Goal: Task Accomplishment & Management: Use online tool/utility

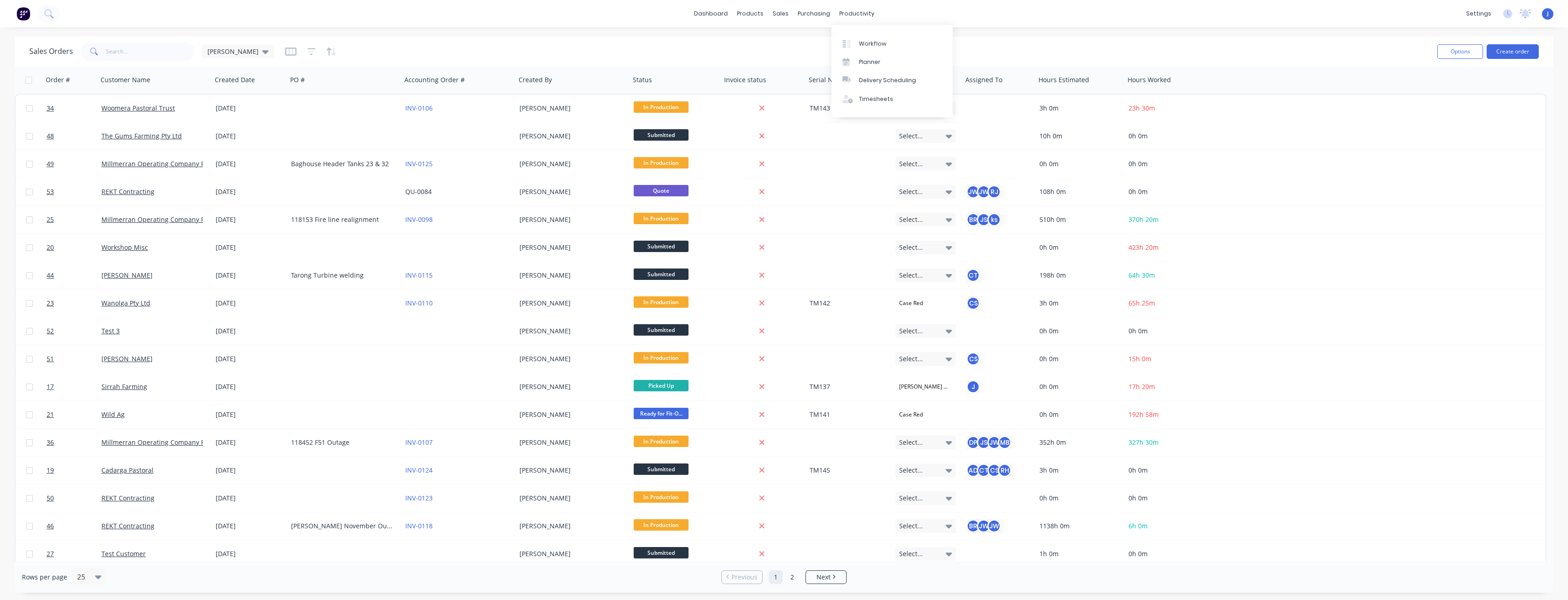
drag, startPoint x: 863, startPoint y: 11, endPoint x: 853, endPoint y: 21, distance: 14.1
click at [862, 11] on div "productivity" at bounding box center [857, 13] width 44 height 13
click at [872, 100] on div "Timesheets" at bounding box center [876, 99] width 35 height 8
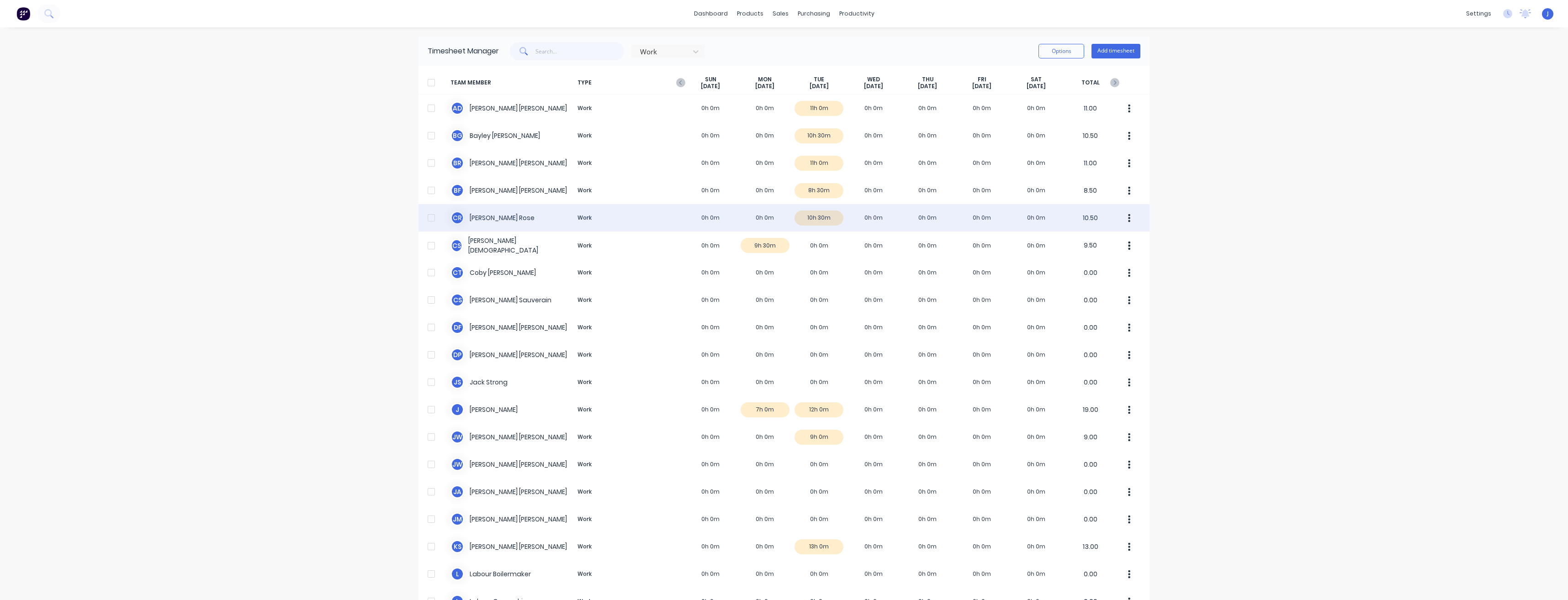
click at [822, 218] on div "C R [PERSON_NAME] Work 0h 0m 0h 0m 10h 30m 0h 0m 0h 0m 0h 0m 0h 0m 10.50" at bounding box center [784, 218] width 731 height 27
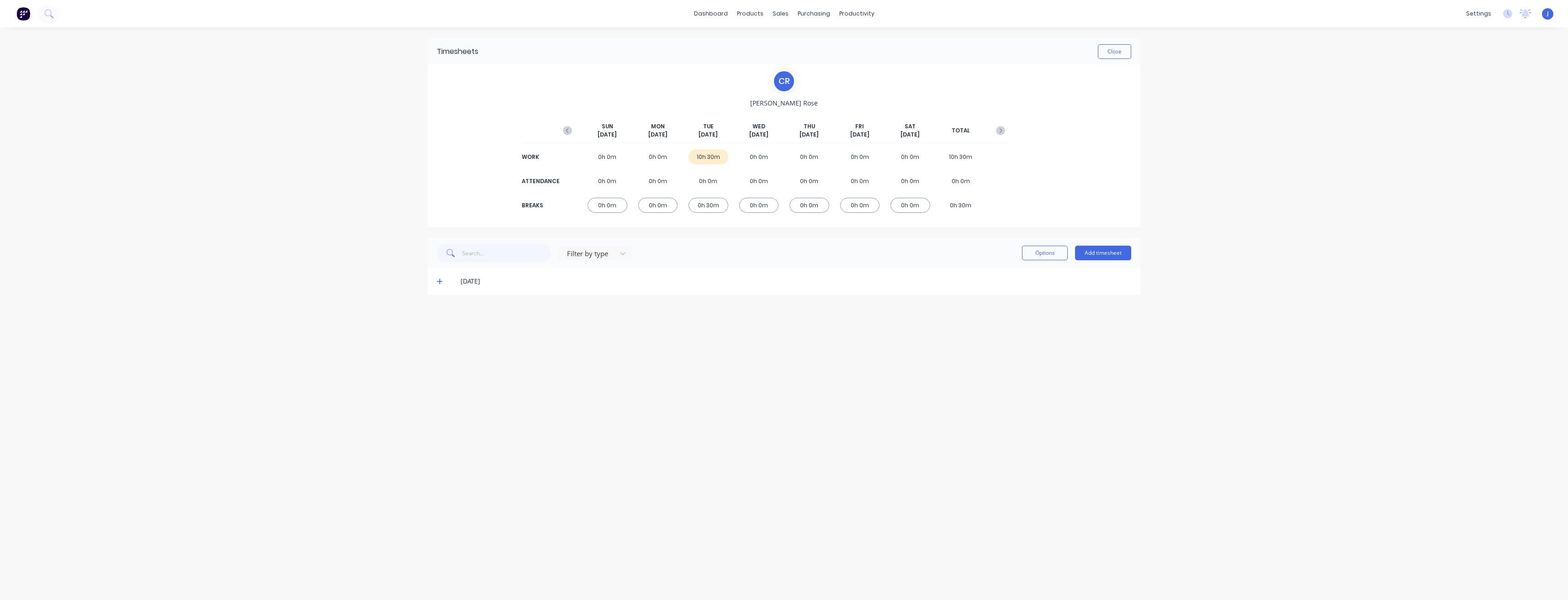
click at [440, 283] on icon at bounding box center [440, 282] width 6 height 6
click at [1112, 53] on button "Close" at bounding box center [1114, 51] width 33 height 15
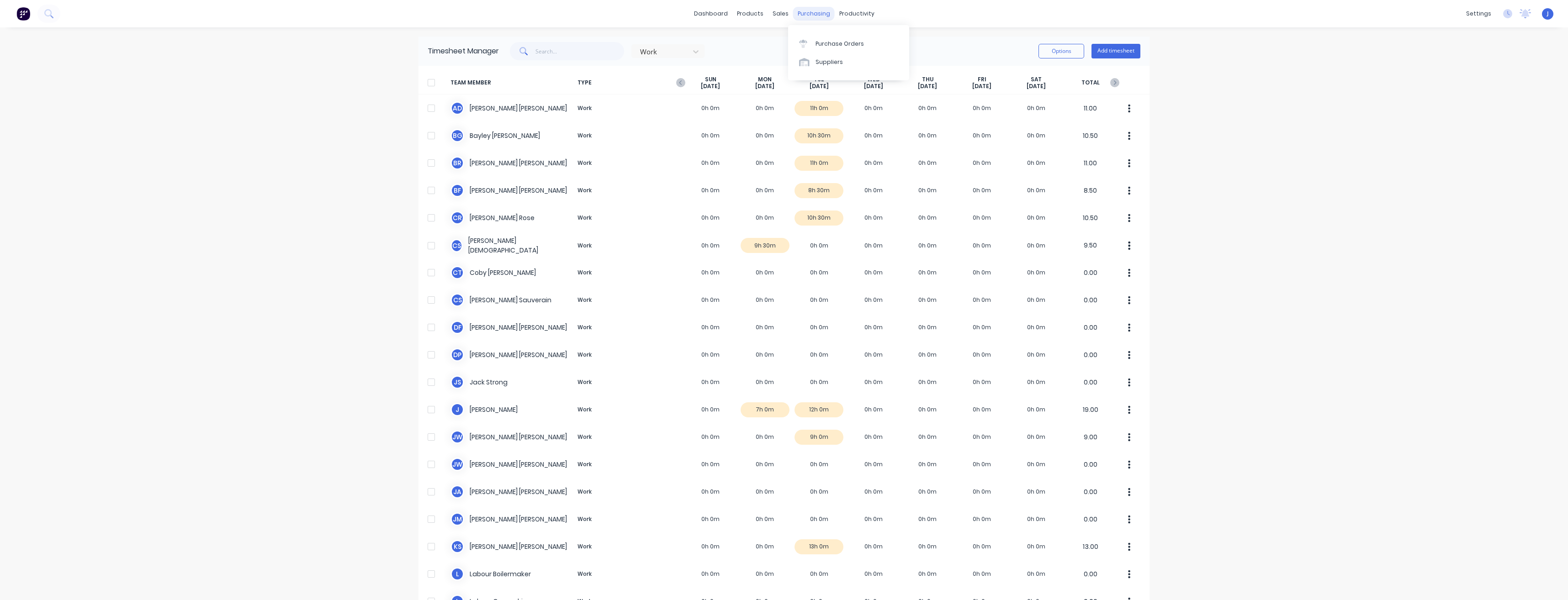
click at [811, 14] on div "purchasing" at bounding box center [814, 13] width 42 height 13
click at [780, 16] on div "sales" at bounding box center [780, 13] width 25 height 13
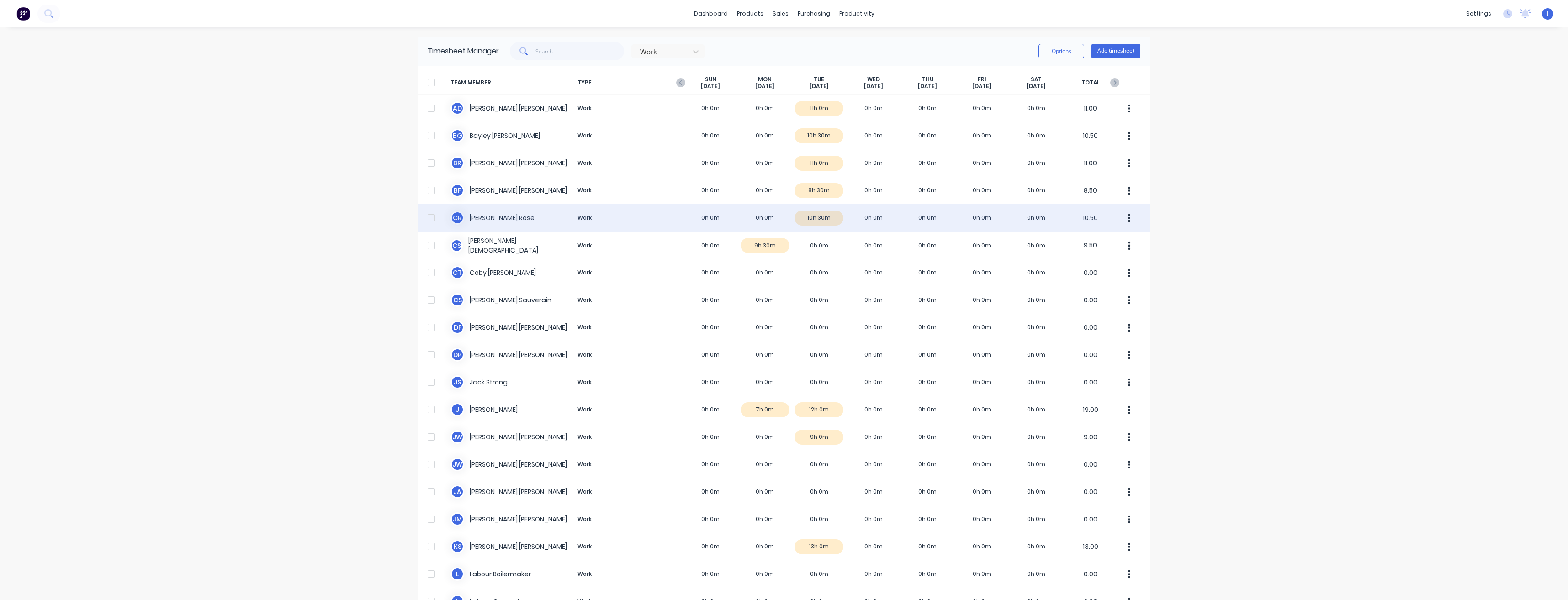
click at [804, 215] on div "C R [PERSON_NAME] Work 0h 0m 0h 0m 10h 30m 0h 0m 0h 0m 0h 0m 0h 0m 10.50" at bounding box center [784, 218] width 731 height 27
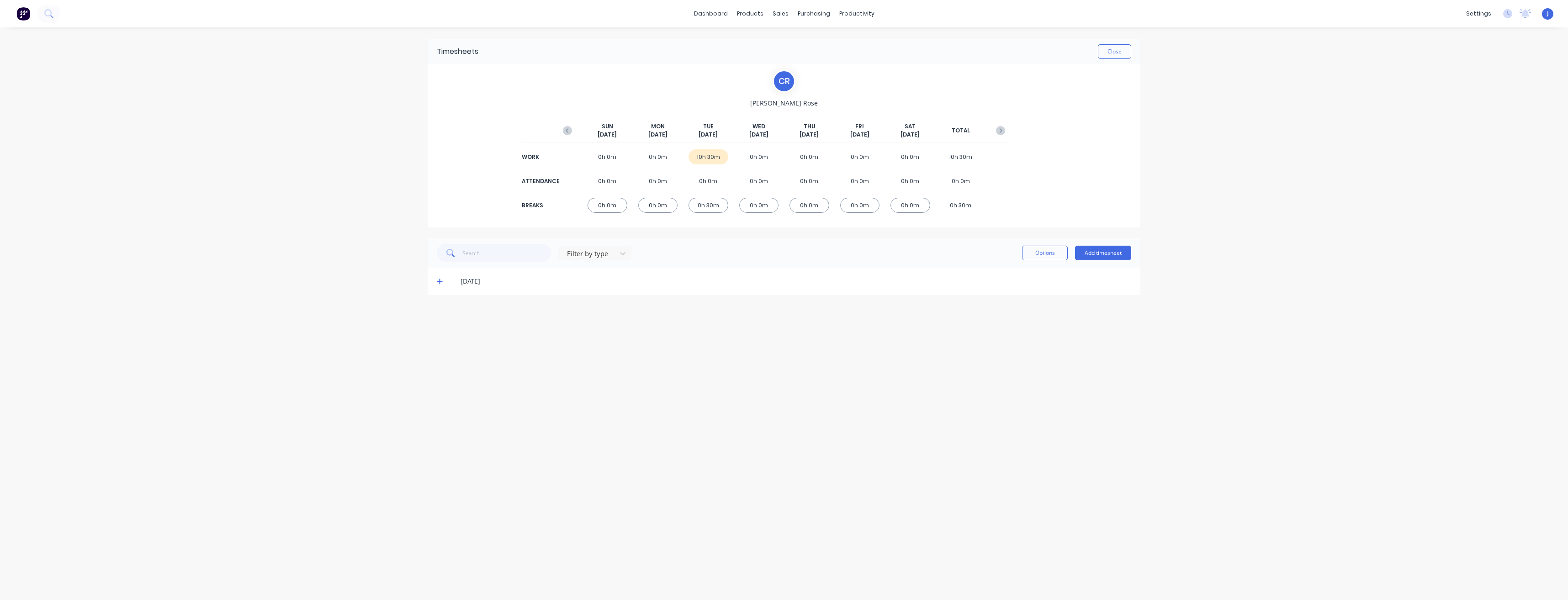
click at [442, 280] on icon at bounding box center [440, 281] width 6 height 6
click at [1115, 53] on button "Close" at bounding box center [1114, 51] width 33 height 15
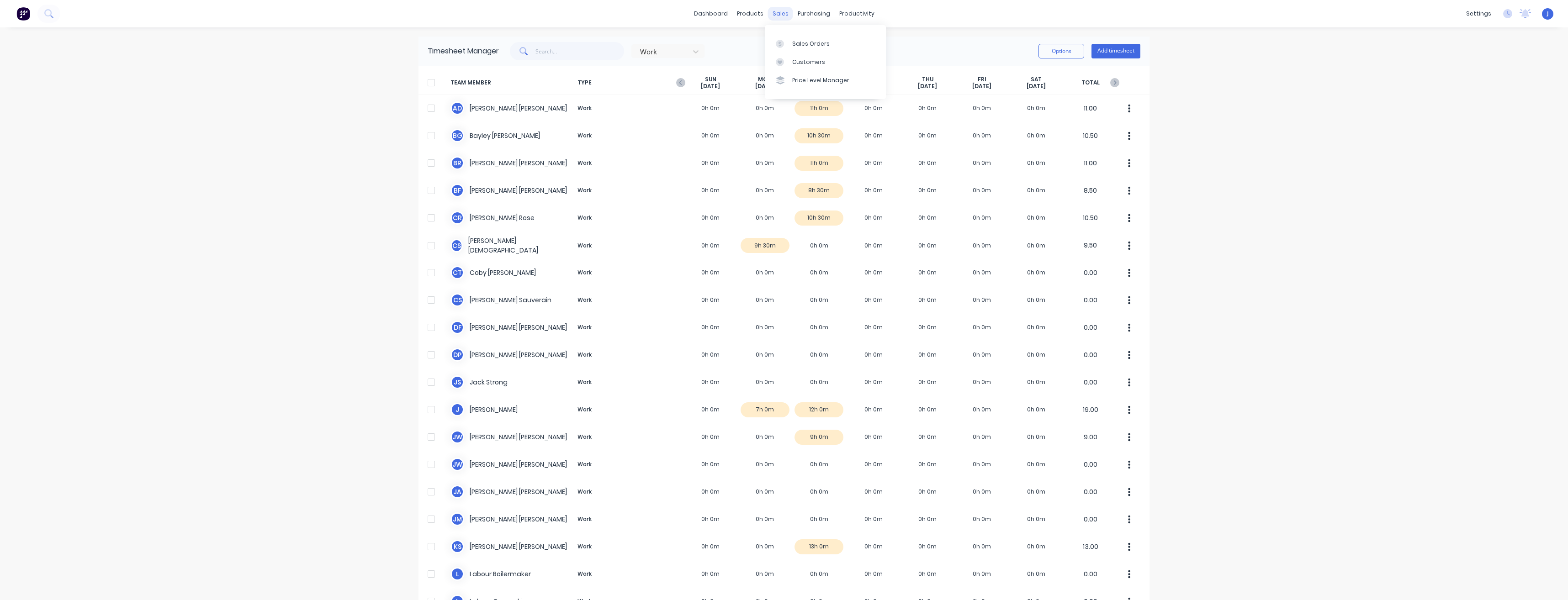
click at [778, 11] on div "sales" at bounding box center [780, 13] width 25 height 13
click at [859, 11] on div "productivity" at bounding box center [857, 13] width 44 height 13
click at [901, 10] on div "dashboard products sales purchasing productivity dashboard products Product Cat…" at bounding box center [784, 13] width 1568 height 27
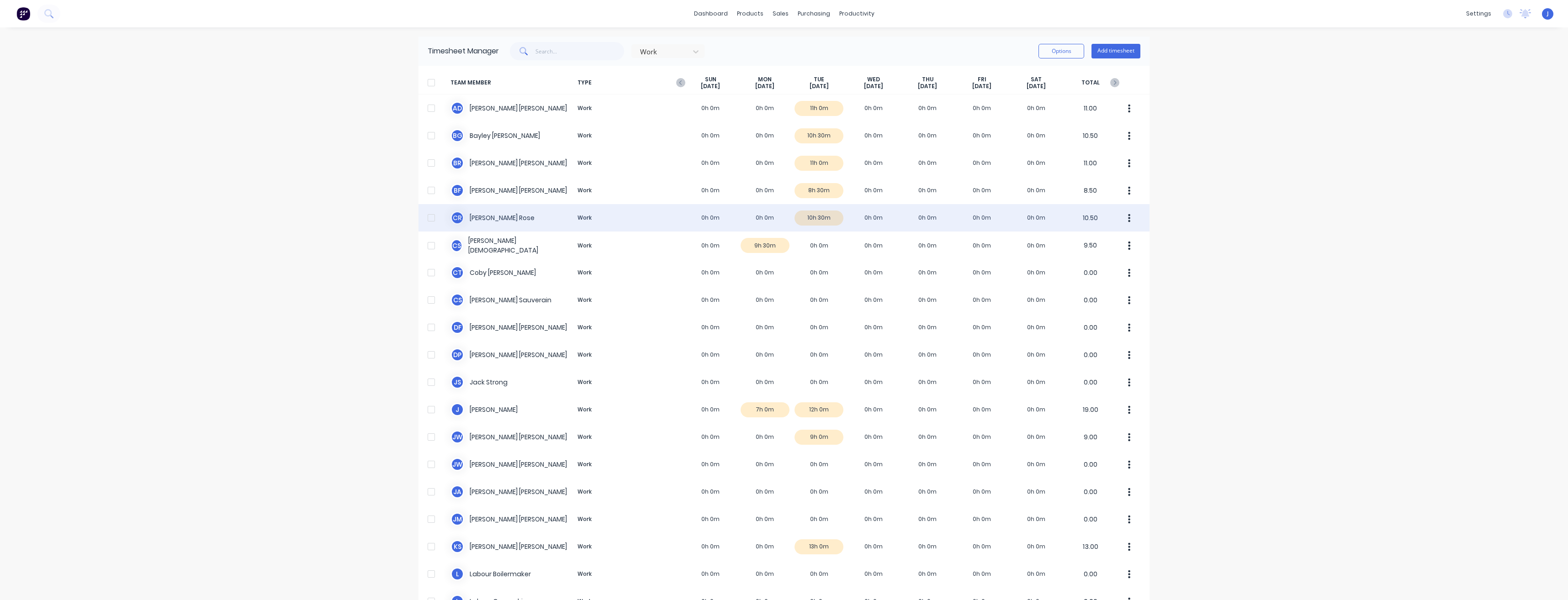
click at [828, 219] on div "C R [PERSON_NAME] Work 0h 0m 0h 0m 10h 30m 0h 0m 0h 0m 0h 0m 0h 0m 10.50" at bounding box center [784, 218] width 731 height 27
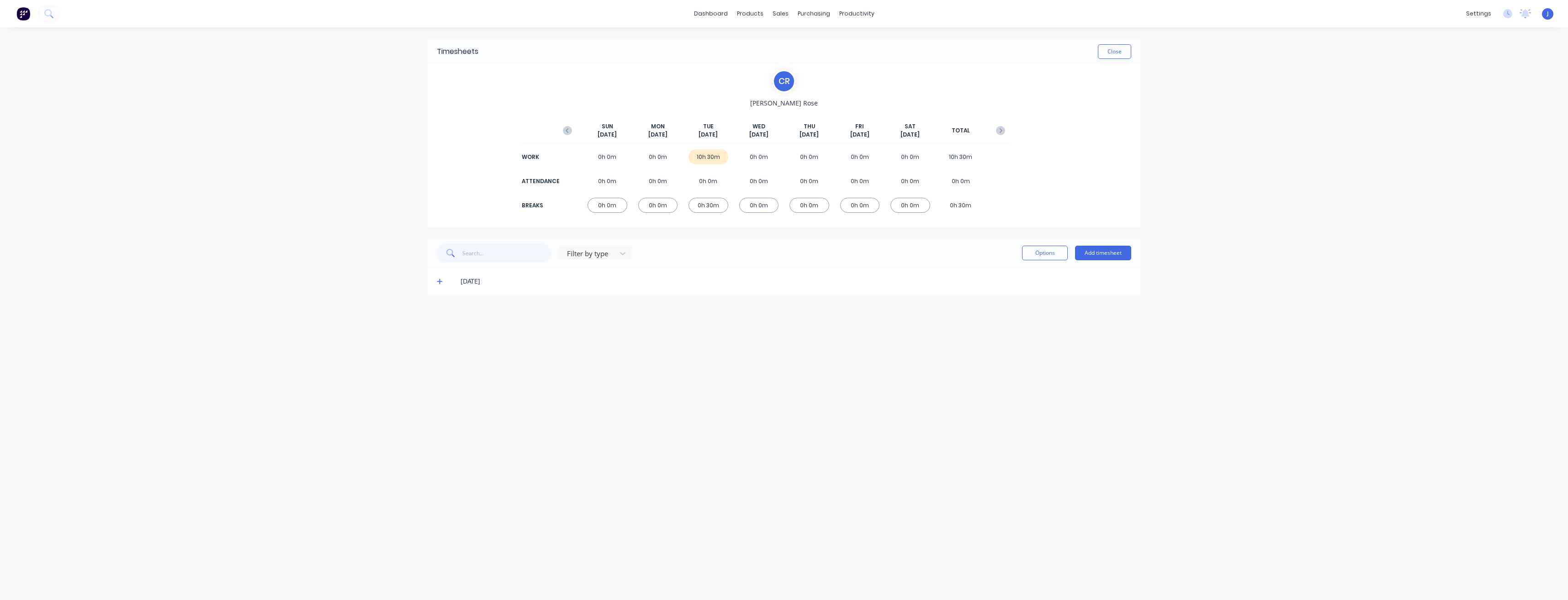
click at [438, 284] on icon at bounding box center [440, 281] width 6 height 6
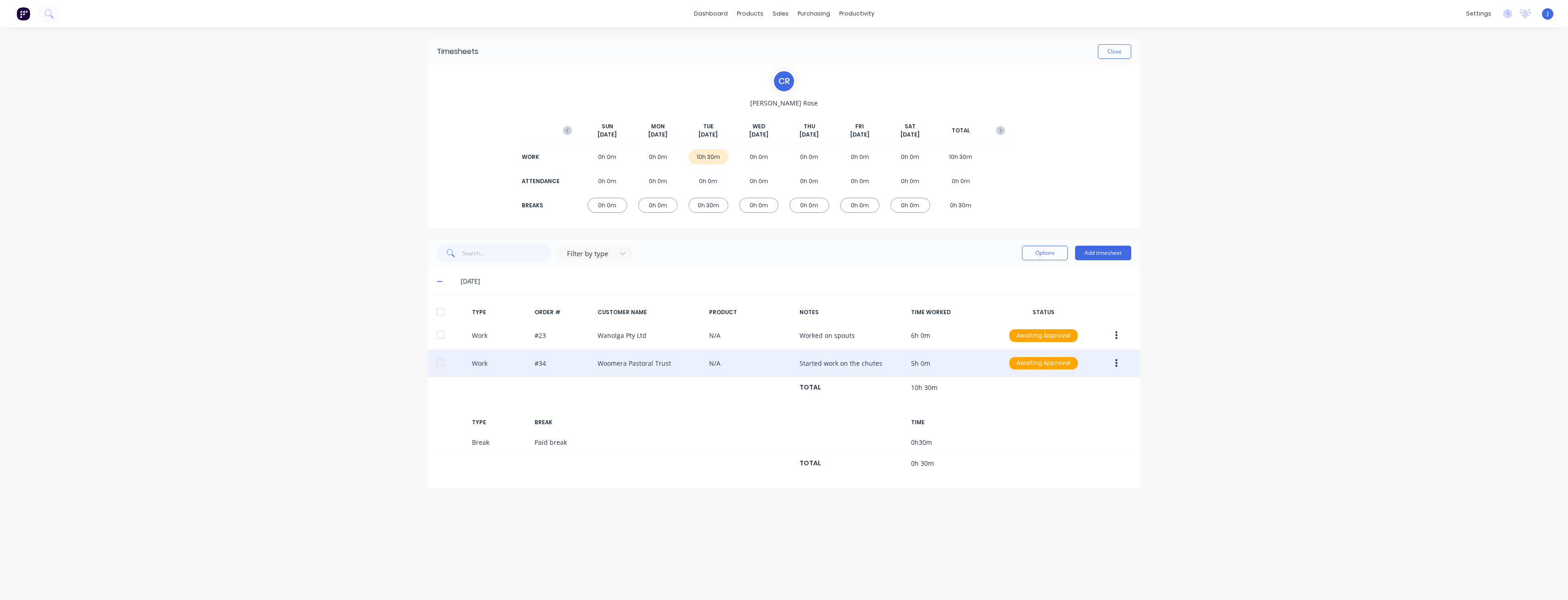
click at [628, 365] on div "Work #34 Woomera Pastoral Trust N/A Started work on the chutes 5h 0m Awaiting A…" at bounding box center [784, 364] width 713 height 28
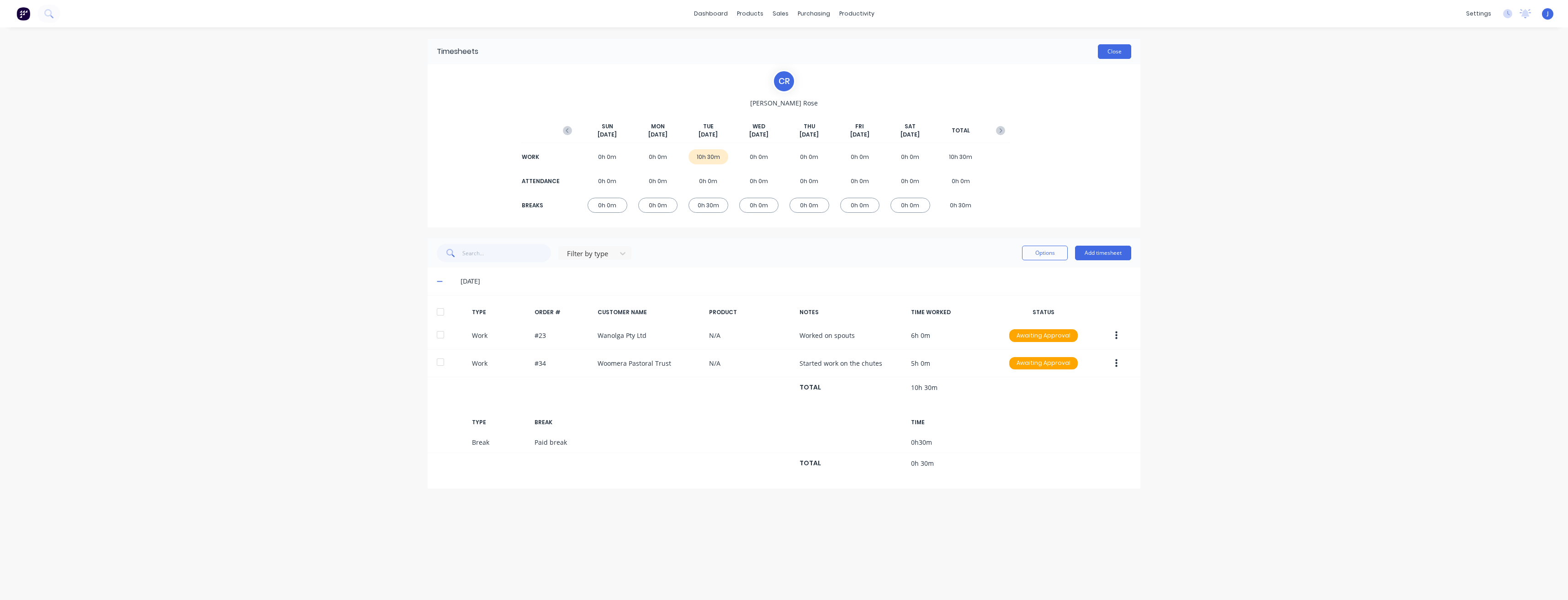
click at [1109, 45] on button "Close" at bounding box center [1114, 51] width 33 height 15
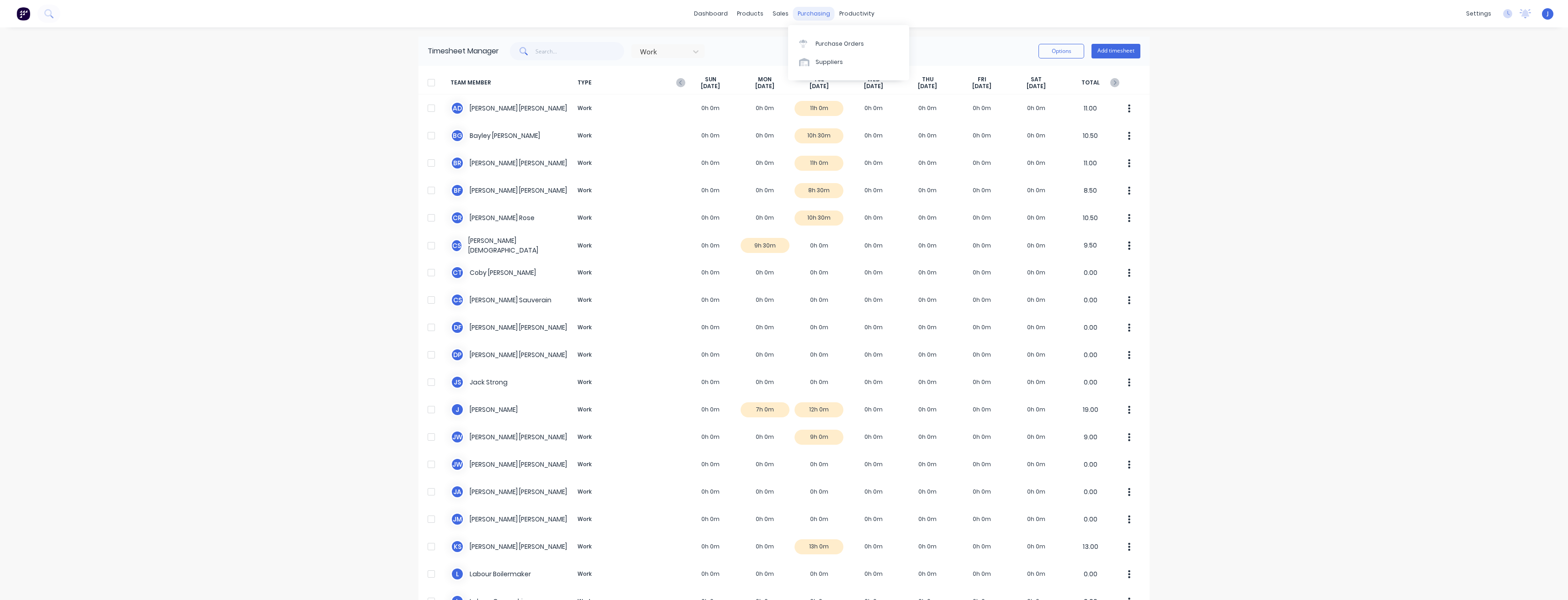
click at [817, 14] on div "purchasing" at bounding box center [814, 13] width 42 height 13
click at [776, 16] on div "sales" at bounding box center [780, 13] width 25 height 13
